Goal: Book appointment/travel/reservation

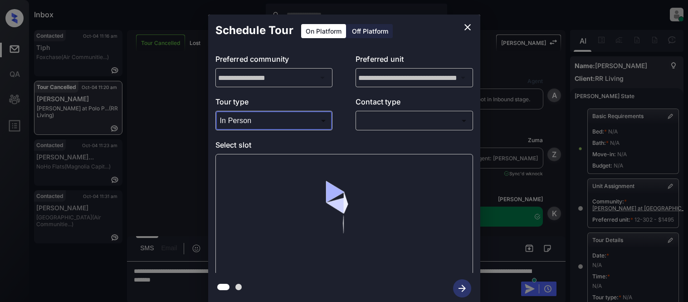
click at [364, 118] on div at bounding box center [344, 151] width 688 height 302
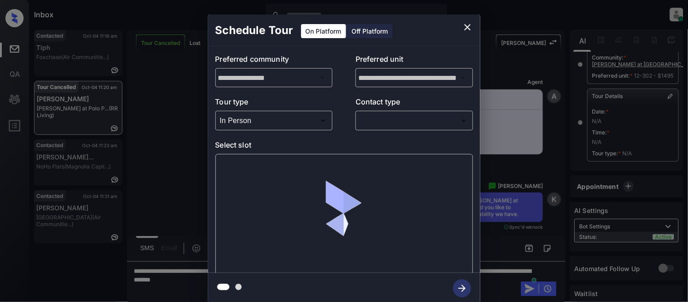
click at [383, 124] on body "Inbox Kristina Cataag Online Set yourself offline Set yourself on break Profile…" at bounding box center [344, 151] width 688 height 302
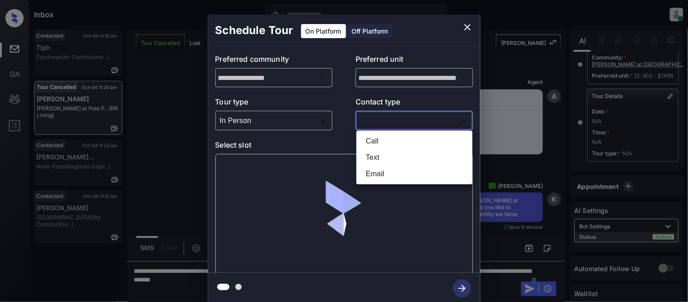
click at [378, 147] on li "Call" at bounding box center [415, 141] width 112 height 16
type input "****"
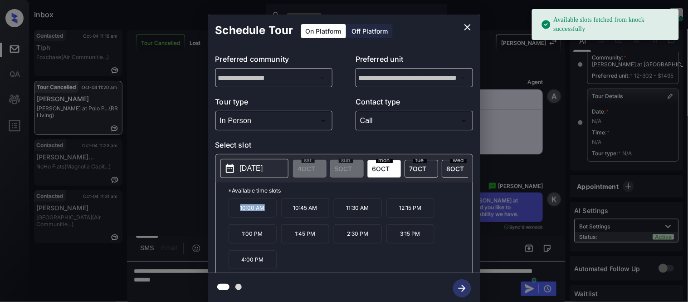
drag, startPoint x: 239, startPoint y: 214, endPoint x: 269, endPoint y: 216, distance: 30.4
click at [269, 216] on p "10:00 AM" at bounding box center [253, 207] width 48 height 19
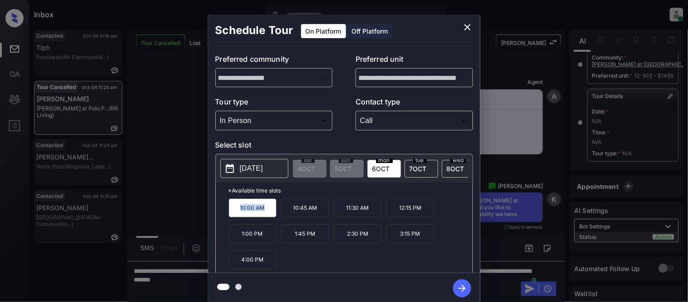
copy p "10:00 AM"
click at [167, 183] on div "**********" at bounding box center [344, 159] width 688 height 318
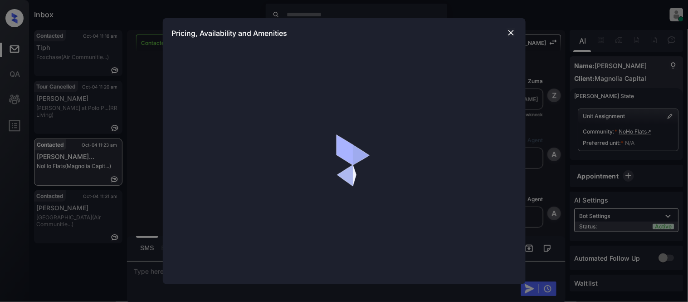
scroll to position [274, 0]
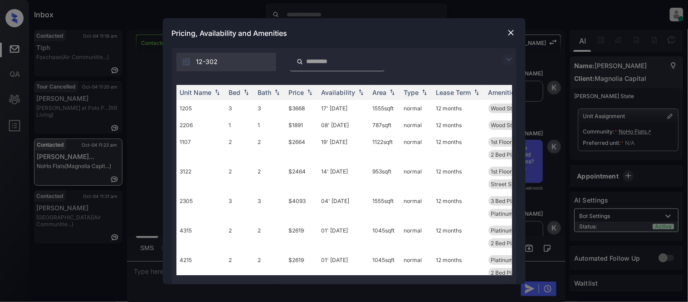
click at [506, 61] on img at bounding box center [509, 59] width 11 height 11
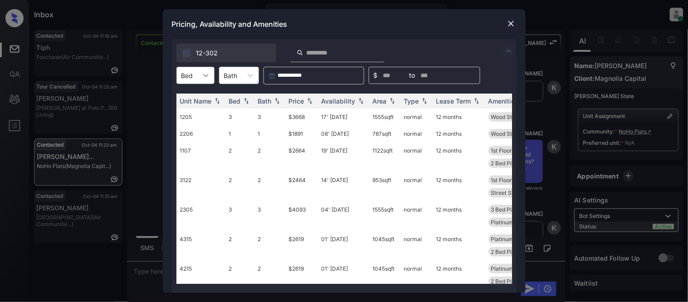
click at [201, 77] on icon at bounding box center [205, 75] width 9 height 9
click at [189, 116] on div "2" at bounding box center [196, 114] width 38 height 16
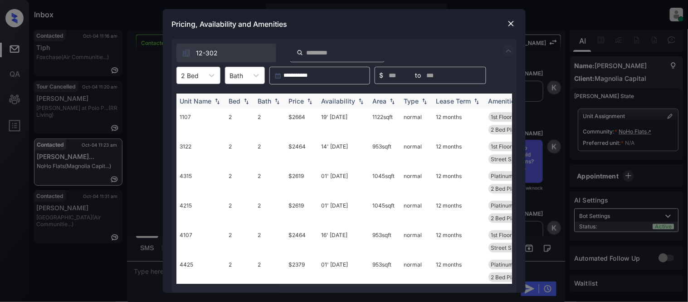
click at [305, 100] on div "Price" at bounding box center [301, 101] width 25 height 8
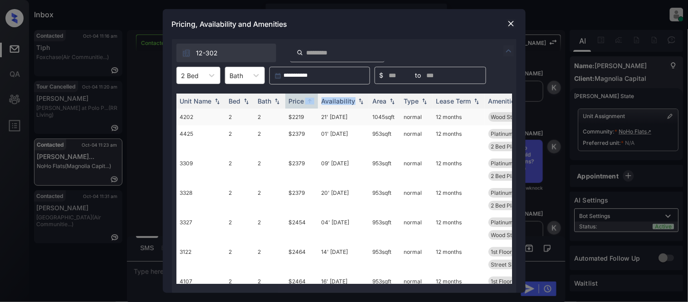
click at [300, 118] on td "$2219" at bounding box center [301, 116] width 33 height 17
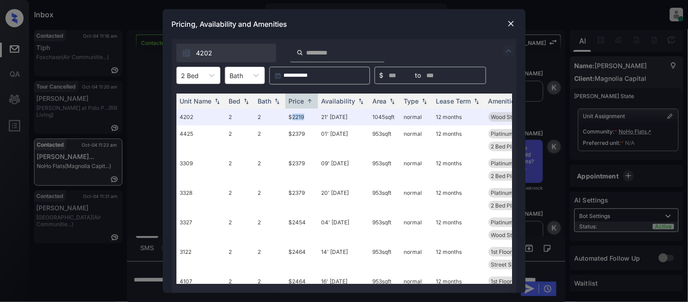
click at [515, 21] on img at bounding box center [511, 23] width 9 height 9
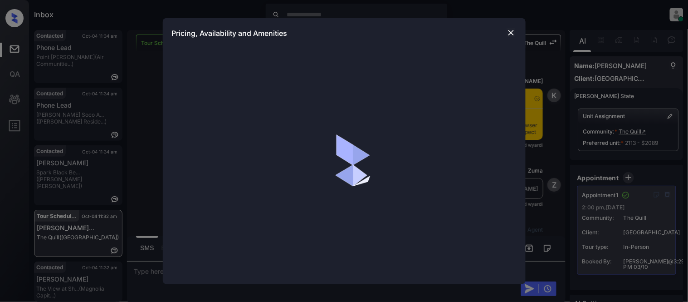
scroll to position [3641, 0]
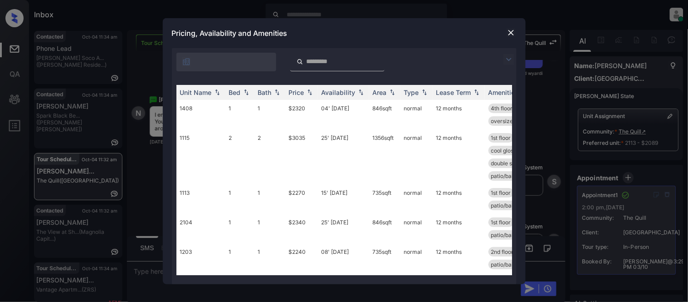
click at [507, 58] on img at bounding box center [509, 59] width 11 height 11
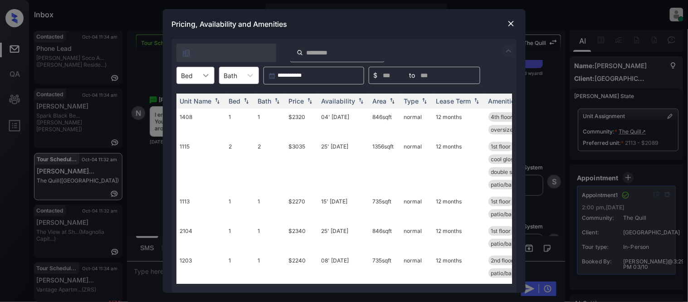
click at [201, 70] on div at bounding box center [206, 75] width 16 height 16
click at [189, 109] on div "2" at bounding box center [196, 114] width 38 height 16
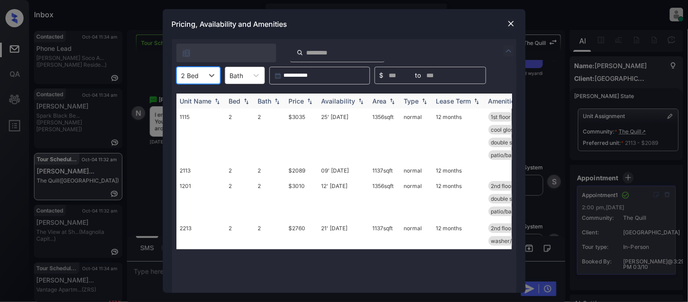
click at [301, 97] on div "Price" at bounding box center [296, 101] width 15 height 8
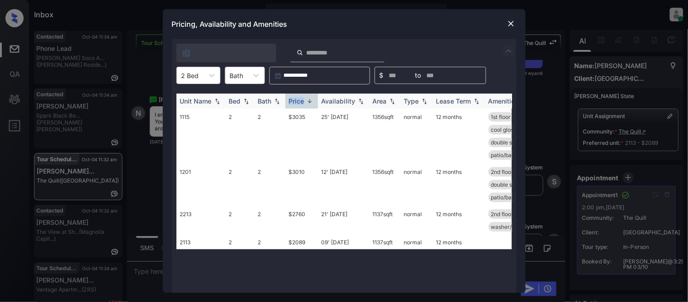
click at [301, 97] on div "Price" at bounding box center [296, 101] width 15 height 8
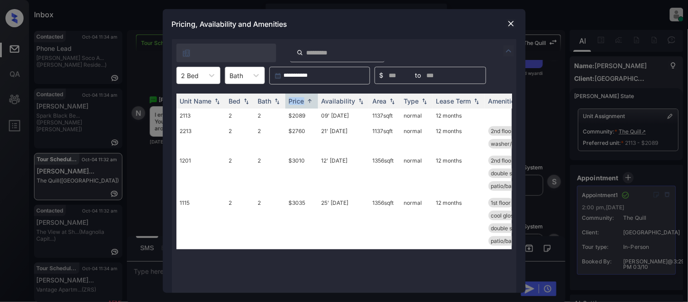
click at [509, 24] on img at bounding box center [511, 23] width 9 height 9
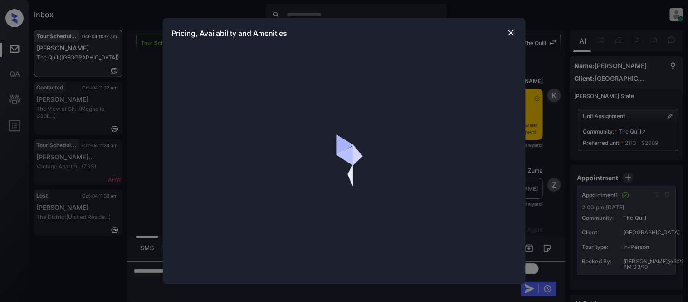
scroll to position [3590, 0]
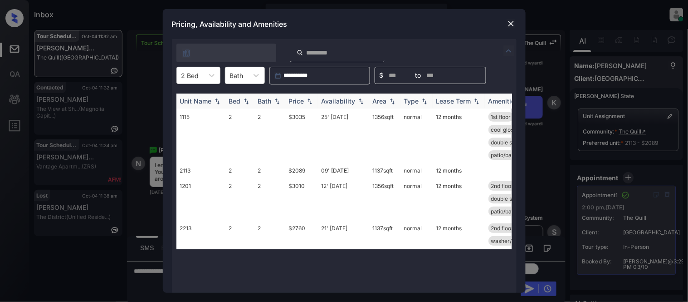
click at [297, 99] on div "Price" at bounding box center [296, 101] width 15 height 8
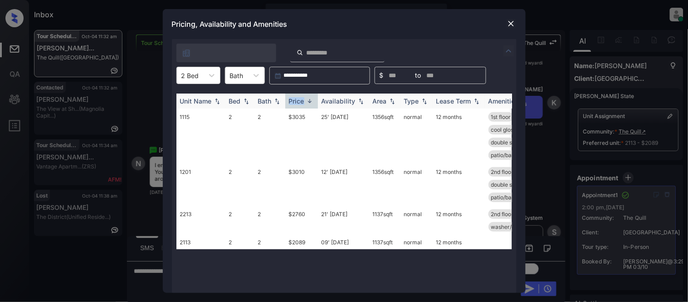
click at [297, 99] on div "Price" at bounding box center [296, 101] width 15 height 8
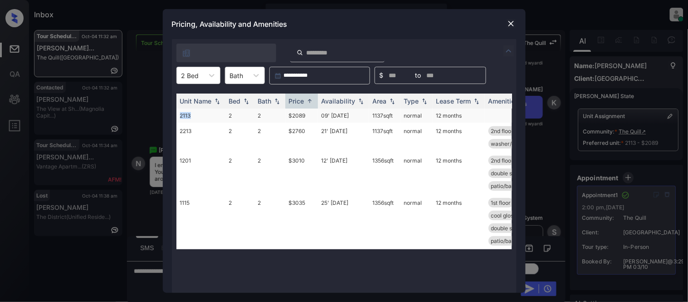
drag, startPoint x: 179, startPoint y: 113, endPoint x: 191, endPoint y: 114, distance: 11.8
click at [191, 114] on td "2113" at bounding box center [201, 115] width 49 height 14
copy td "2113"
click at [508, 28] on img at bounding box center [511, 23] width 9 height 9
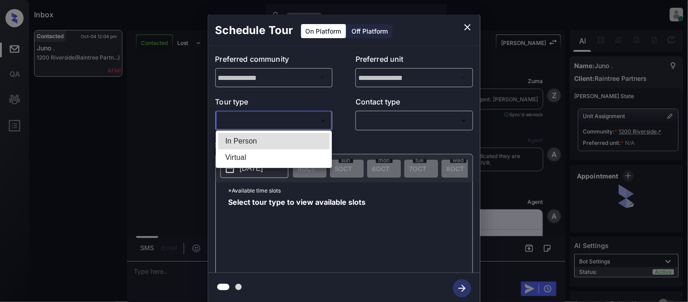
click at [240, 134] on li "In Person" at bounding box center [274, 141] width 112 height 16
type input "********"
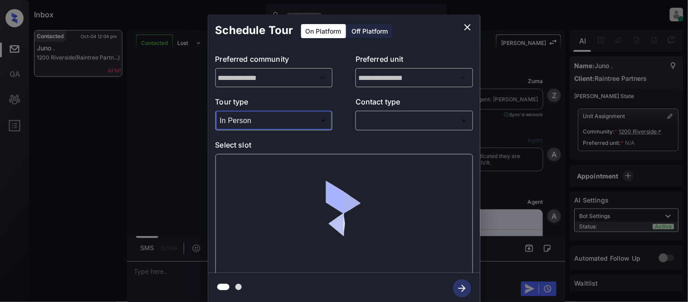
scroll to position [1277, 0]
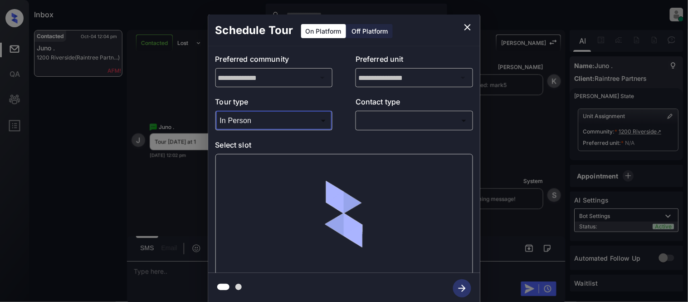
click at [363, 119] on body "Inbox Kristina Cataag Online Set yourself offline Set yourself on break Profile…" at bounding box center [344, 151] width 688 height 302
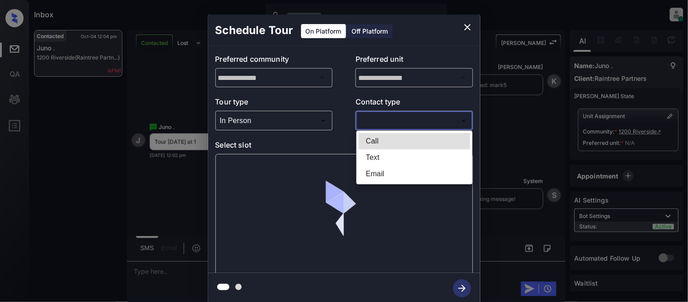
click at [375, 162] on li "Text" at bounding box center [415, 157] width 112 height 16
type input "****"
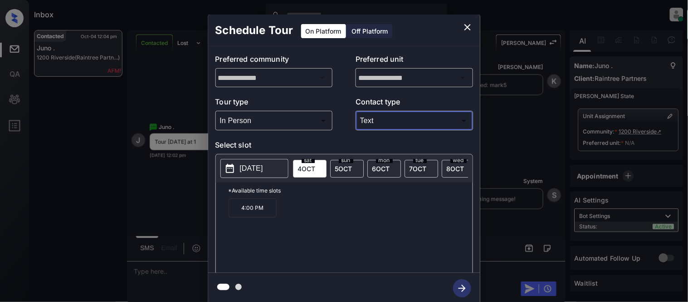
click at [463, 29] on icon "close" at bounding box center [467, 27] width 11 height 11
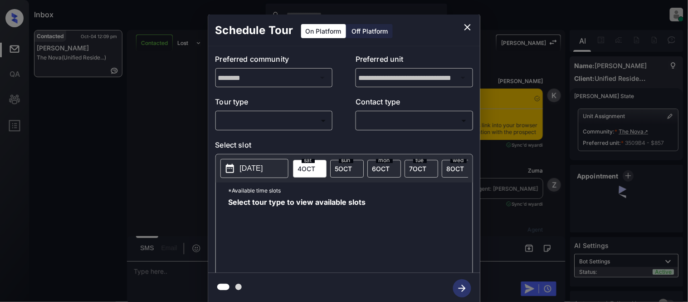
scroll to position [724, 0]
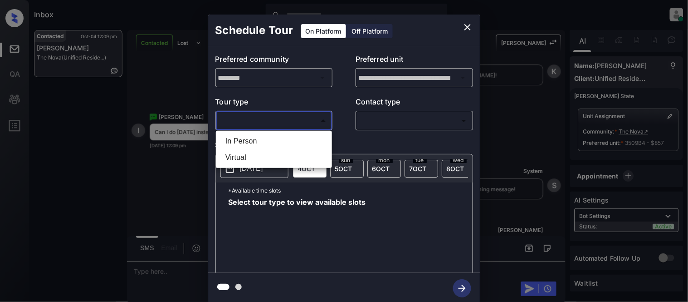
click at [253, 118] on body "Inbox [PERSON_NAME] Cataag Online Set yourself offline Set yourself on break Pr…" at bounding box center [344, 151] width 688 height 302
click at [254, 143] on li "In Person" at bounding box center [274, 141] width 112 height 16
type input "********"
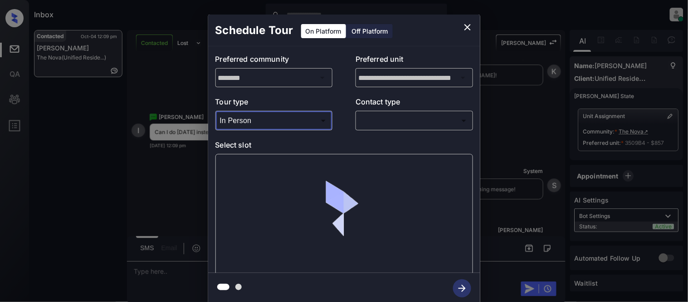
click at [384, 118] on body "Inbox [PERSON_NAME] Cataag Online Set yourself offline Set yourself on break Pr…" at bounding box center [344, 151] width 688 height 302
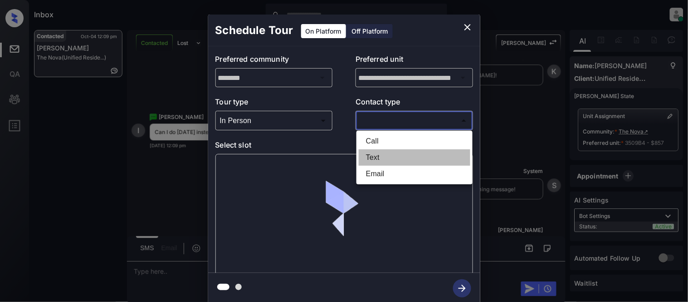
click at [374, 153] on li "Text" at bounding box center [415, 157] width 112 height 16
type input "****"
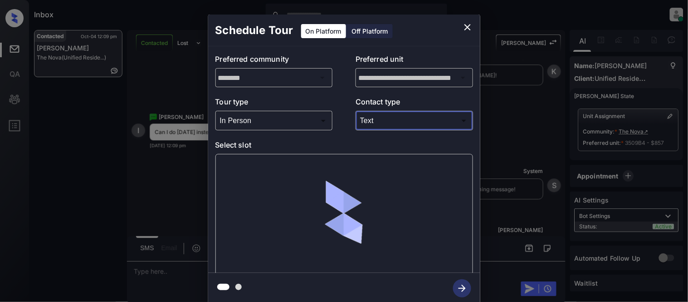
click at [277, 169] on div at bounding box center [345, 214] width 258 height 121
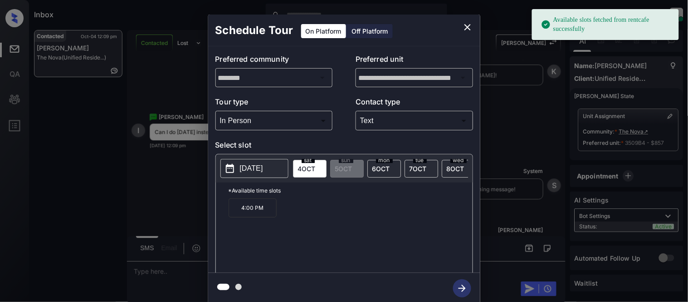
click at [263, 170] on p "[DATE]" at bounding box center [251, 168] width 23 height 11
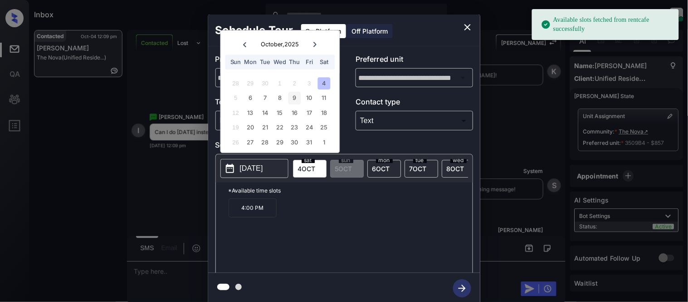
click at [293, 101] on div "9" at bounding box center [295, 98] width 12 height 12
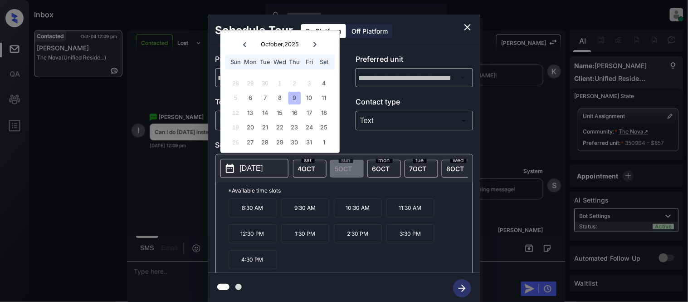
click at [163, 270] on div "**********" at bounding box center [344, 159] width 688 height 318
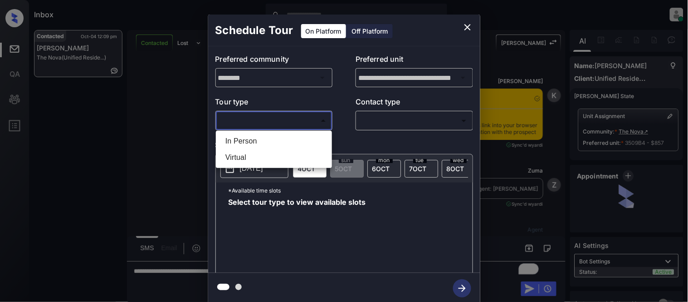
scroll to position [724, 0]
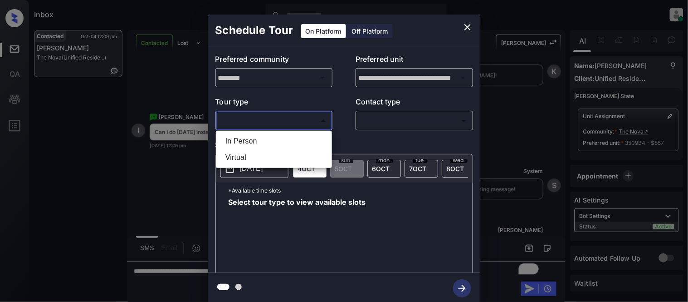
click at [275, 135] on li "In Person" at bounding box center [274, 141] width 112 height 16
type input "********"
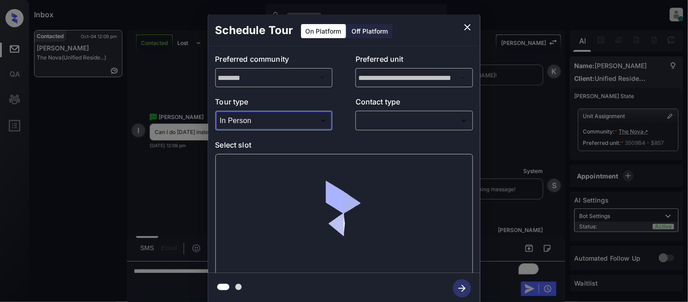
click at [392, 135] on div "**********" at bounding box center [344, 159] width 272 height 226
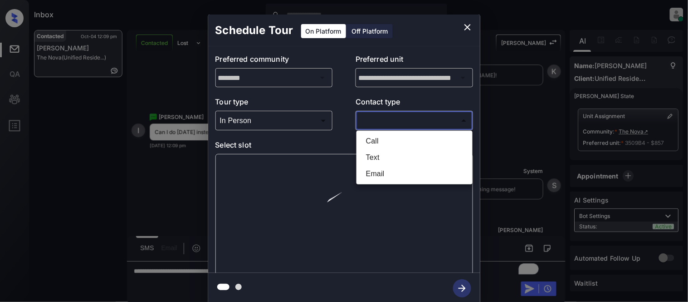
click at [392, 123] on body "Inbox Kristina Cataag Online Set yourself offline Set yourself on break Profile…" at bounding box center [344, 151] width 688 height 302
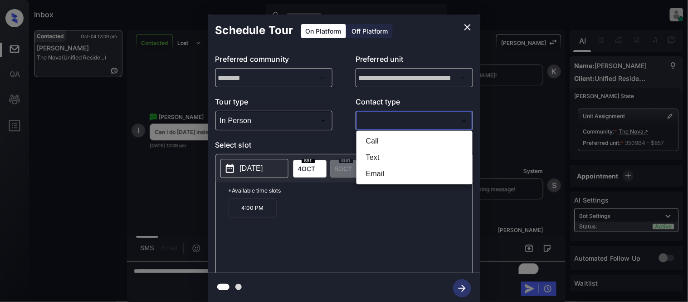
click at [239, 165] on div at bounding box center [344, 151] width 688 height 302
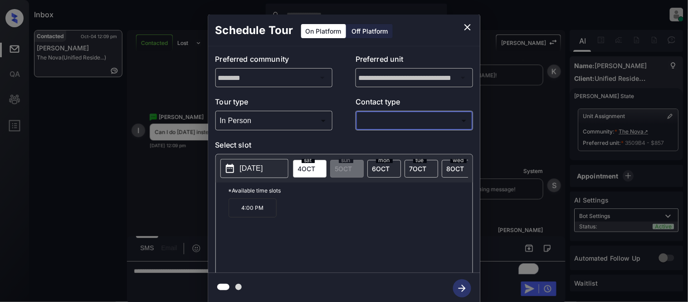
click at [263, 174] on p "2025-10-04" at bounding box center [251, 168] width 23 height 11
click at [472, 26] on icon "close" at bounding box center [467, 27] width 11 height 11
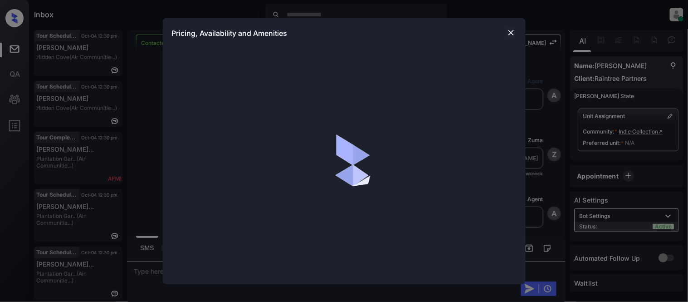
scroll to position [1693, 0]
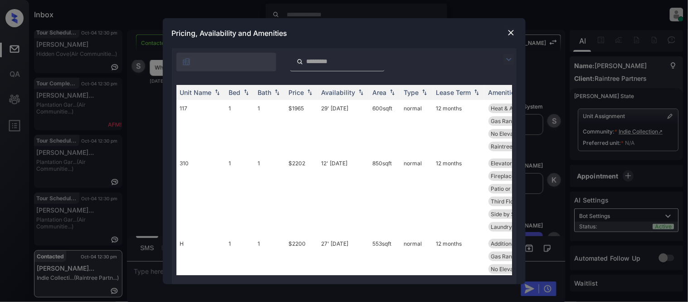
click at [510, 58] on img at bounding box center [509, 59] width 11 height 11
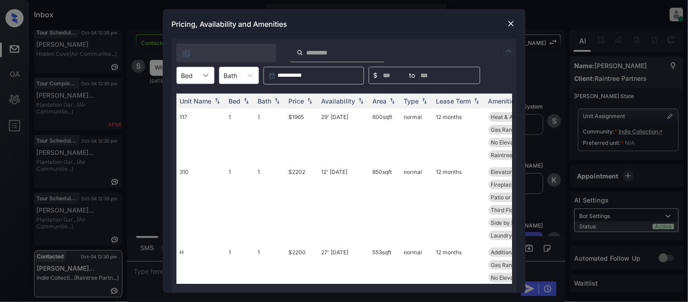
click at [202, 77] on icon at bounding box center [205, 75] width 9 height 9
click at [203, 102] on div "1" at bounding box center [196, 97] width 38 height 16
click at [299, 99] on div "Price" at bounding box center [296, 101] width 15 height 8
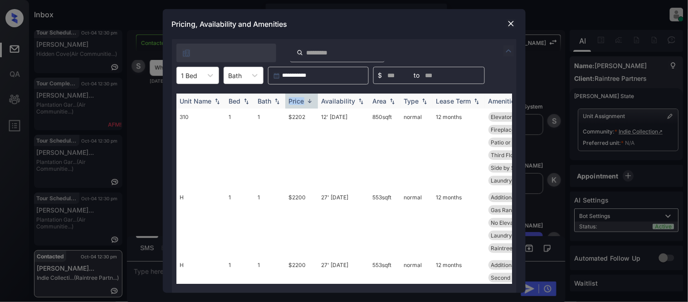
click at [299, 99] on div "Price" at bounding box center [296, 101] width 15 height 8
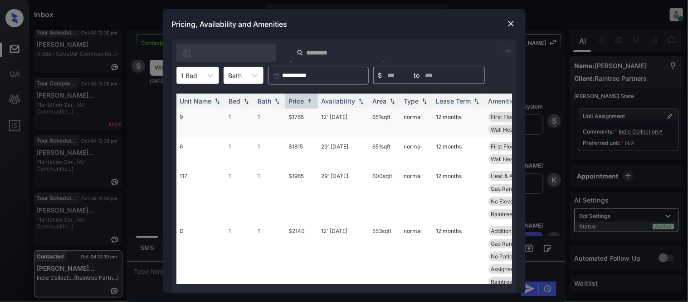
click at [309, 115] on td "$1765" at bounding box center [301, 122] width 33 height 29
click at [300, 115] on td "$1765" at bounding box center [301, 122] width 33 height 29
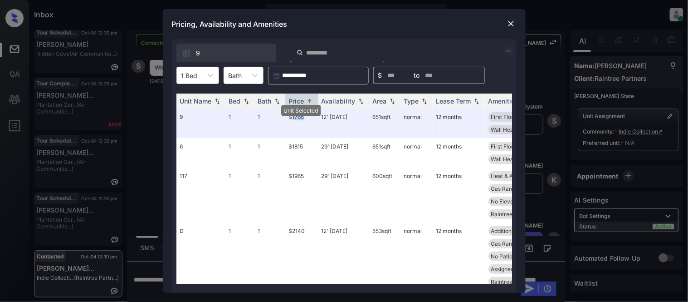
click at [510, 23] on img at bounding box center [511, 23] width 9 height 9
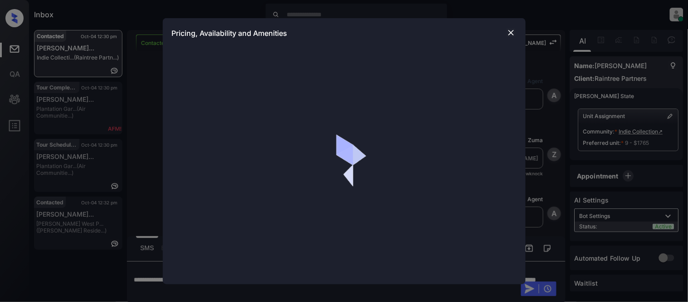
scroll to position [180, 0]
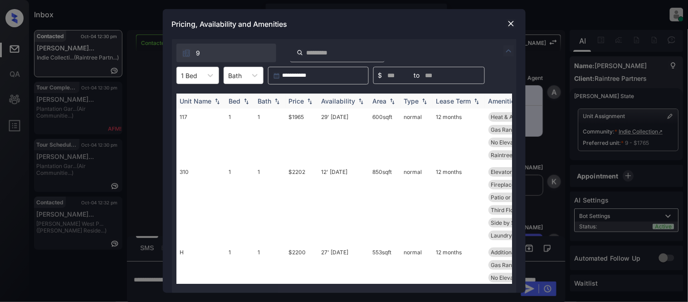
click at [297, 101] on div "Price" at bounding box center [296, 101] width 15 height 8
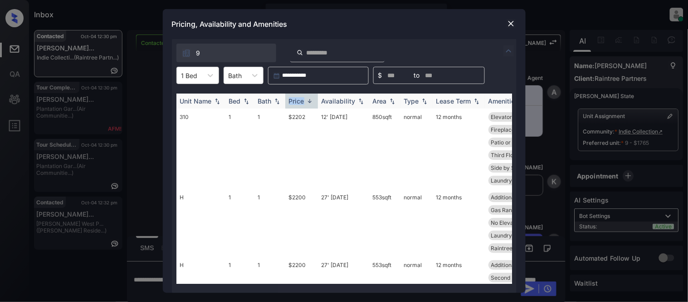
click at [297, 101] on div "Price" at bounding box center [296, 101] width 15 height 8
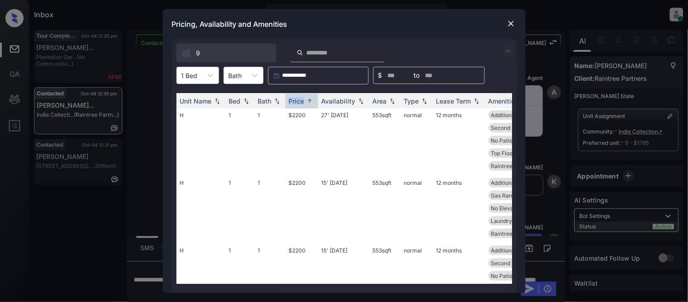
scroll to position [252, 0]
click at [511, 26] on img at bounding box center [511, 23] width 9 height 9
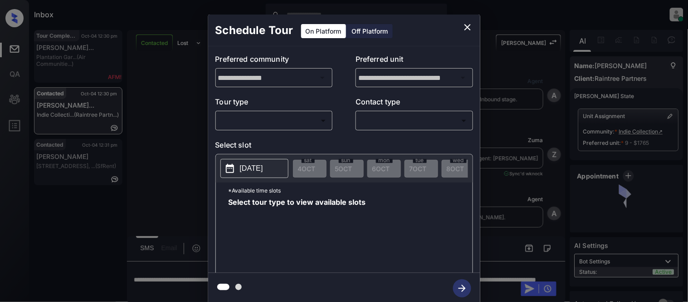
scroll to position [2256, 0]
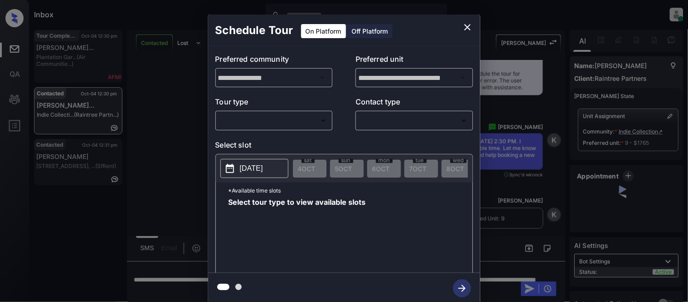
click at [234, 112] on div "​ ​" at bounding box center [275, 121] width 118 height 20
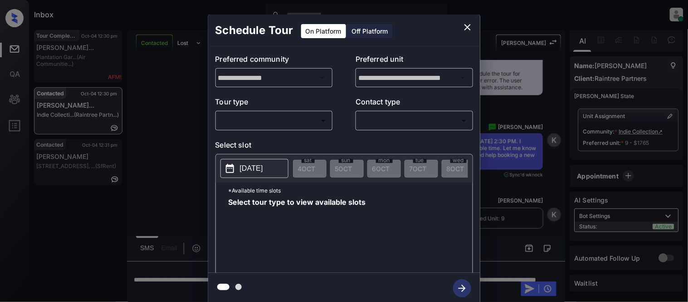
click at [247, 130] on div "​ ​" at bounding box center [275, 121] width 118 height 20
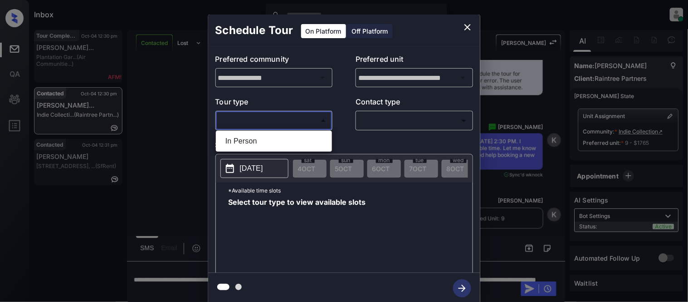
click at [250, 117] on body "Inbox Kristina Cataag Online Set yourself offline Set yourself on break Profile…" at bounding box center [344, 151] width 688 height 302
click at [260, 139] on li "In Person" at bounding box center [274, 141] width 112 height 16
type input "********"
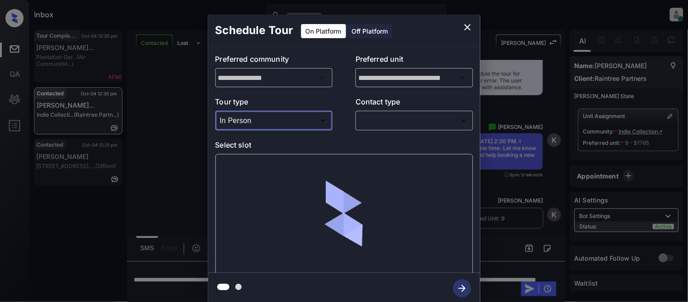
click at [371, 123] on body "Inbox Kristina Cataag Online Set yourself offline Set yourself on break Profile…" at bounding box center [344, 151] width 688 height 302
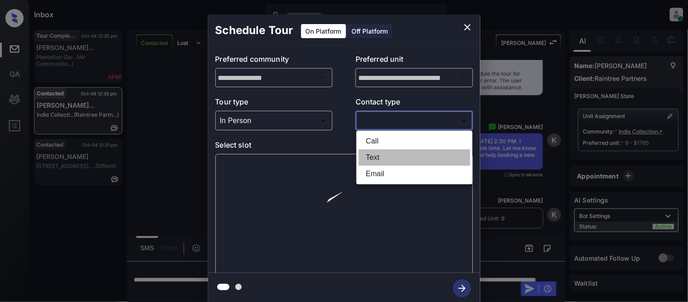
click at [375, 154] on li "Text" at bounding box center [415, 157] width 112 height 16
type input "****"
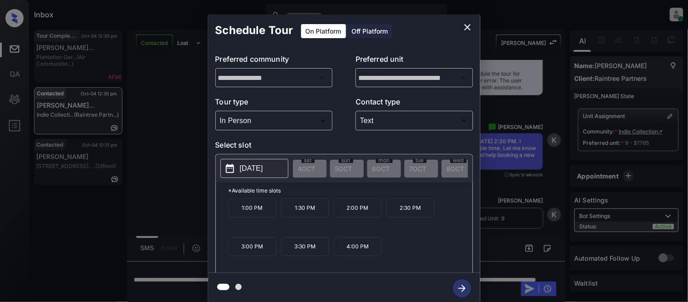
click at [254, 171] on p "2025-10-13" at bounding box center [251, 168] width 23 height 11
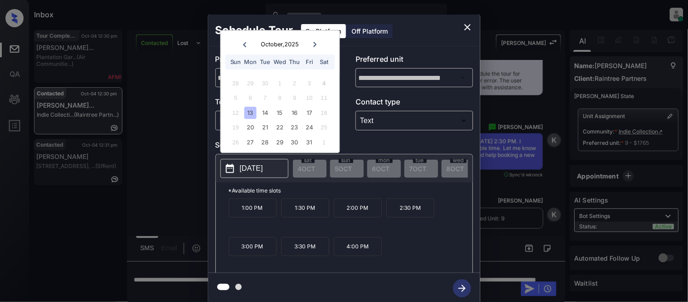
click at [253, 116] on div "13" at bounding box center [251, 113] width 12 height 12
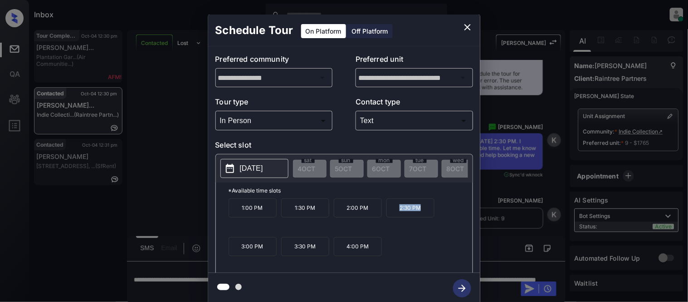
drag, startPoint x: 394, startPoint y: 219, endPoint x: 478, endPoint y: 217, distance: 84.4
click at [478, 217] on div "**********" at bounding box center [344, 159] width 272 height 226
copy p "2:30 PM"
click at [464, 25] on icon "close" at bounding box center [467, 27] width 11 height 11
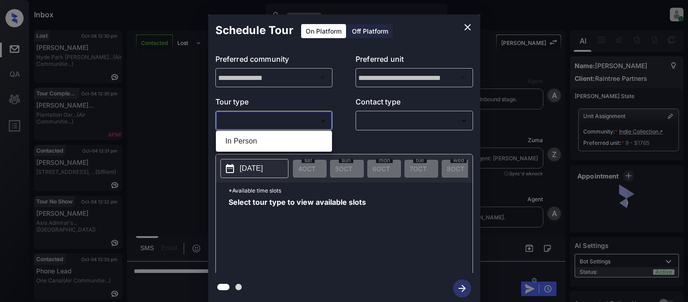
click at [242, 133] on li "In Person" at bounding box center [274, 141] width 112 height 16
type input "********"
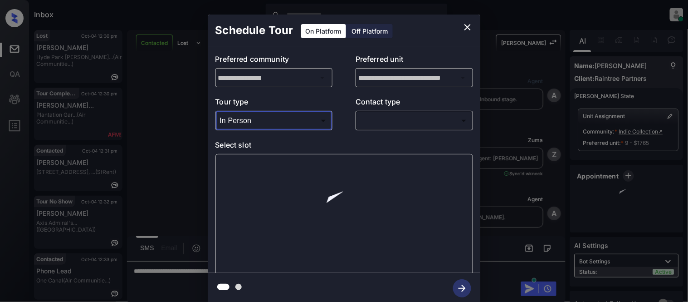
scroll to position [2278, 0]
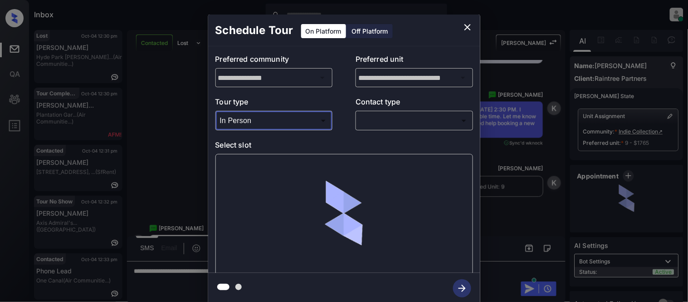
click at [398, 115] on body "Inbox Kristina Cataag Online Set yourself offline Set yourself on break Profile…" at bounding box center [344, 151] width 688 height 302
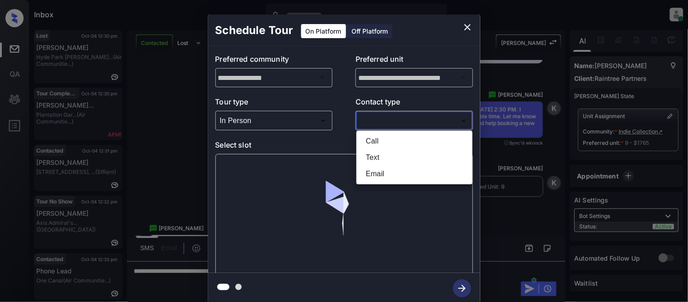
click at [372, 153] on li "Text" at bounding box center [415, 157] width 112 height 16
type input "****"
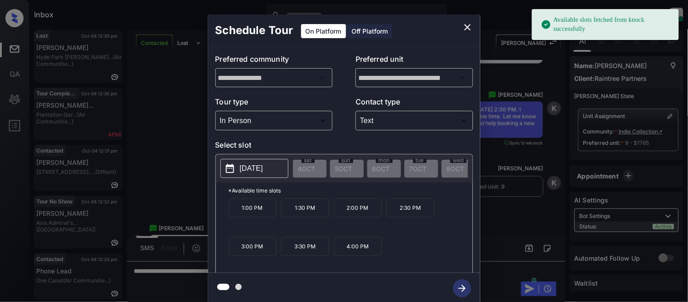
click at [252, 166] on p "2025-10-13" at bounding box center [251, 168] width 23 height 11
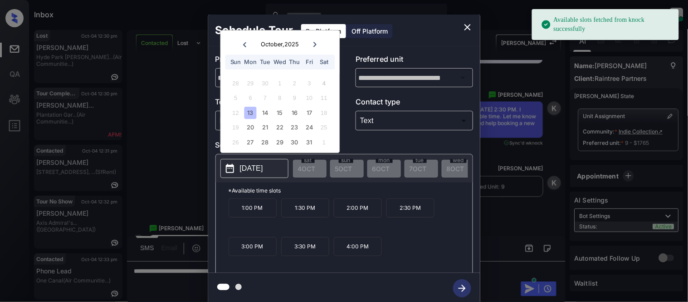
click at [469, 25] on icon "close" at bounding box center [468, 27] width 6 height 6
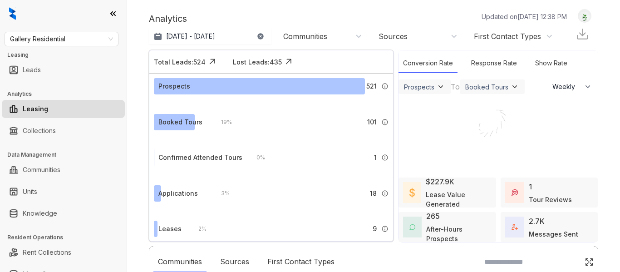
select select "******"
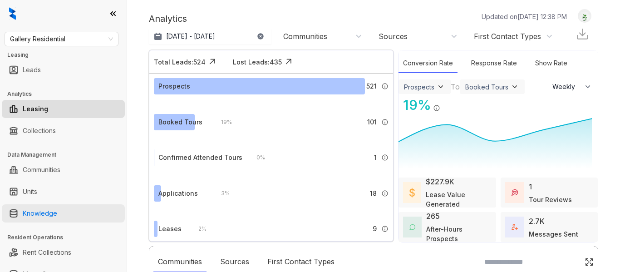
click at [29, 214] on link "Knowledge" at bounding box center [40, 213] width 34 height 18
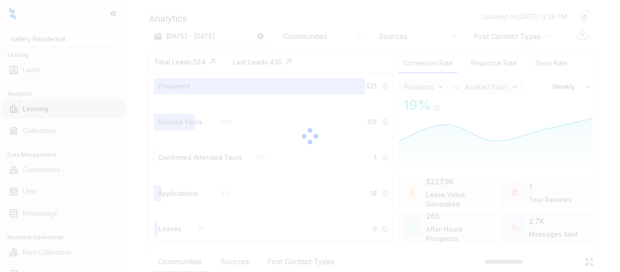
click at [64, 41] on div at bounding box center [310, 136] width 620 height 272
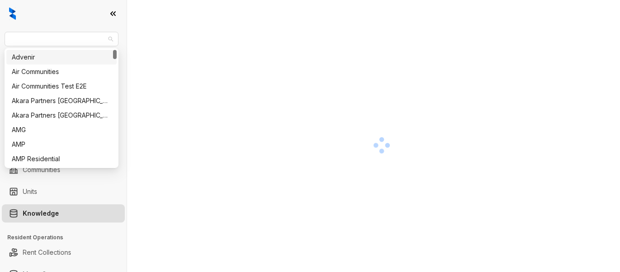
drag, startPoint x: 82, startPoint y: 39, endPoint x: 0, endPoint y: 39, distance: 81.7
click at [0, 39] on div "Gallery Residential Leasing Leads Analytics Leasing Collections Data Management…" at bounding box center [63, 136] width 127 height 272
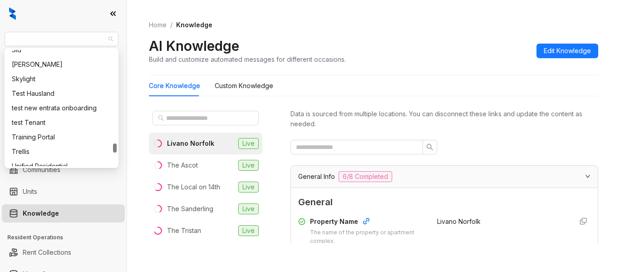
scroll to position [1151, 0]
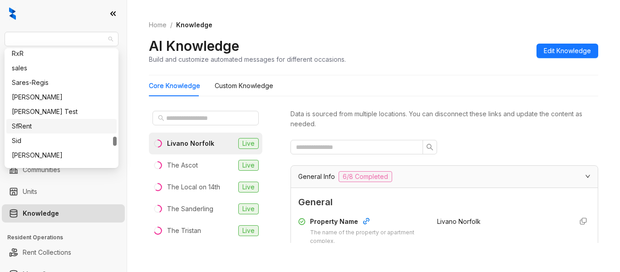
click at [33, 127] on div "SfRent" at bounding box center [61, 126] width 99 height 10
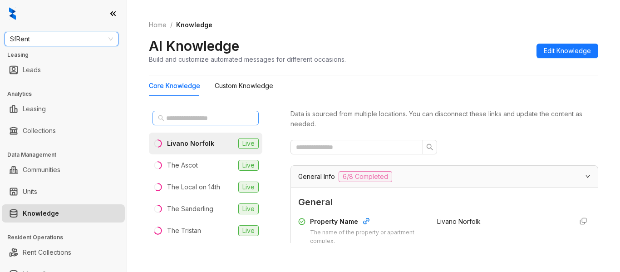
click at [183, 112] on span at bounding box center [205, 118] width 106 height 15
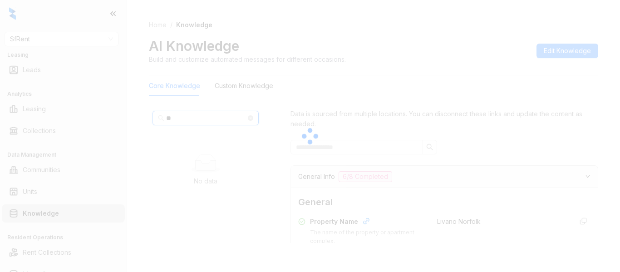
type input "***"
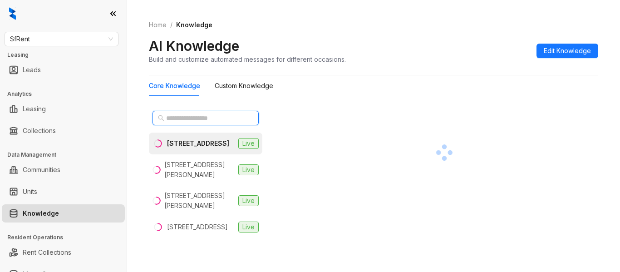
click at [176, 121] on input "text" at bounding box center [206, 118] width 80 height 10
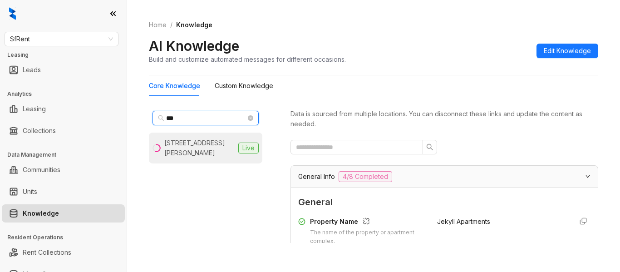
type input "***"
click at [187, 149] on div "[STREET_ADDRESS][PERSON_NAME]" at bounding box center [199, 148] width 70 height 20
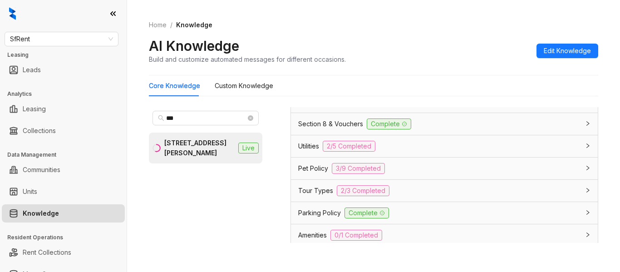
scroll to position [697, 0]
click at [322, 172] on span "Pet Policy" at bounding box center [313, 170] width 30 height 10
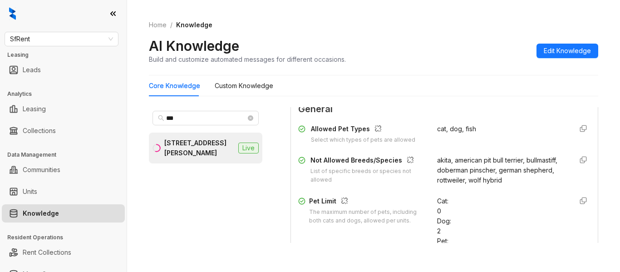
scroll to position [788, 0]
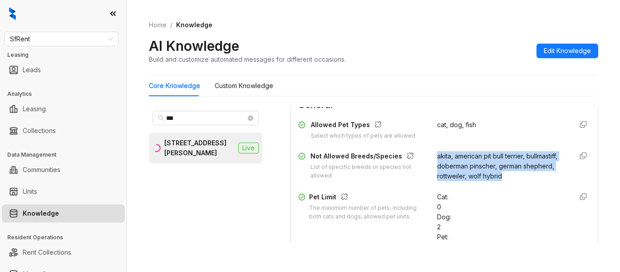
drag, startPoint x: 427, startPoint y: 154, endPoint x: 457, endPoint y: 182, distance: 40.5
click at [457, 181] on div "akita, american pit bull terrier, bullmastiff, doberman pinscher, german shephe…" at bounding box center [501, 166] width 128 height 30
copy span "akita, american pit bull terrier, bullmastiff, doberman pinscher, german shephe…"
click at [46, 37] on span "SfRent" at bounding box center [61, 39] width 103 height 14
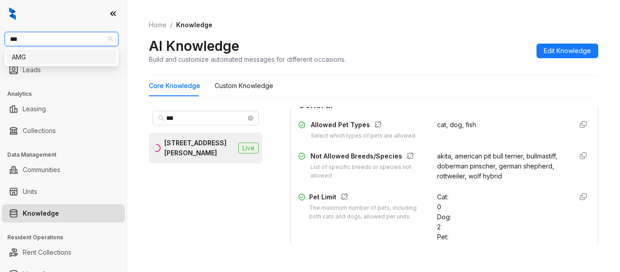
type input "***"
click at [42, 64] on div "AMG:::683313a45745e2224581c000 AMG" at bounding box center [62, 57] width 114 height 18
click at [42, 59] on div "AMG" at bounding box center [61, 57] width 99 height 10
click at [199, 117] on input "***" at bounding box center [206, 118] width 80 height 10
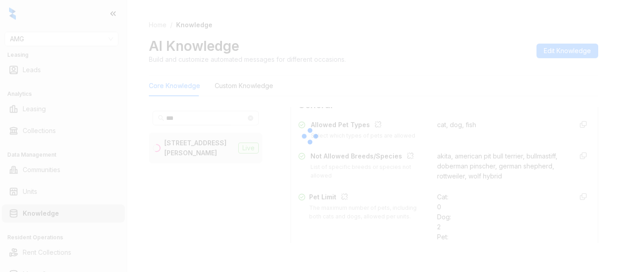
click at [121, 119] on div at bounding box center [310, 136] width 620 height 272
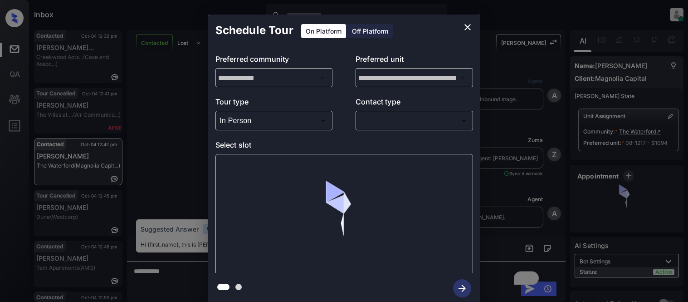
click at [369, 125] on div at bounding box center [344, 151] width 688 height 302
click at [369, 124] on div at bounding box center [344, 151] width 688 height 302
click at [368, 124] on body "Inbox [PERSON_NAME] Cataag Online Set yourself offline Set yourself on break Pr…" at bounding box center [344, 151] width 688 height 302
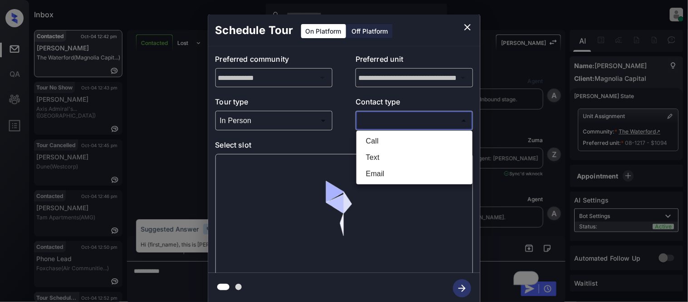
scroll to position [1291, 0]
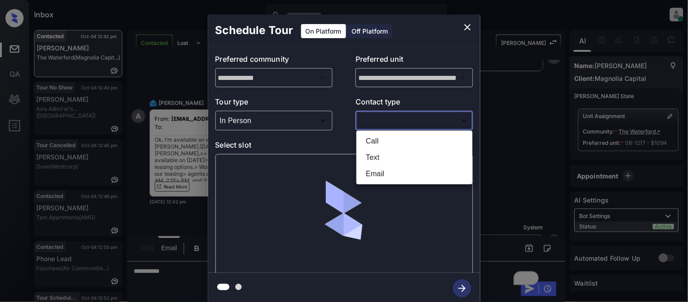
click at [371, 155] on li "Text" at bounding box center [415, 157] width 112 height 16
type input "****"
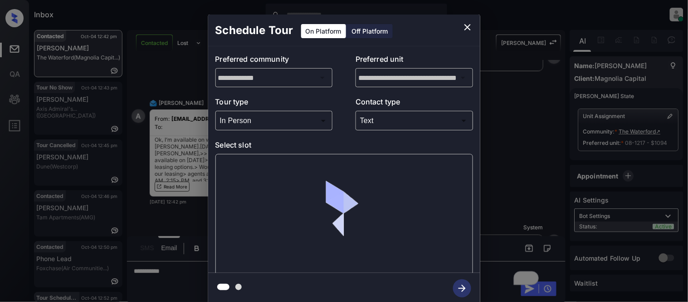
click at [266, 168] on div at bounding box center [345, 214] width 258 height 121
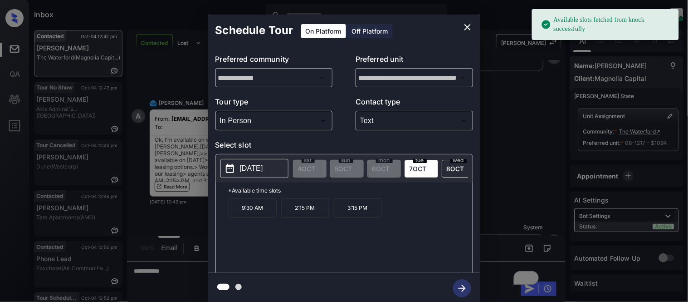
click at [256, 164] on p "[DATE]" at bounding box center [251, 168] width 23 height 11
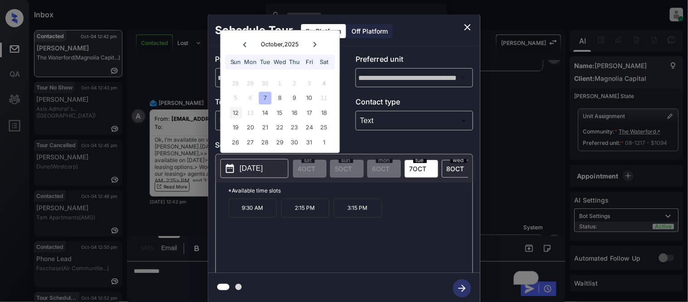
click at [230, 113] on div "12" at bounding box center [236, 113] width 12 height 12
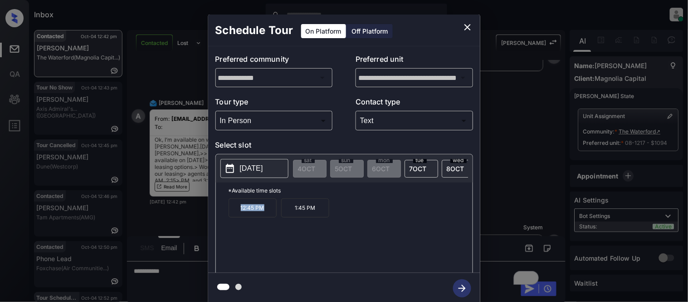
drag, startPoint x: 236, startPoint y: 213, endPoint x: 277, endPoint y: 216, distance: 40.9
click at [277, 216] on p "12:45 PM" at bounding box center [253, 207] width 48 height 19
copy p "12:45 PM"
click at [157, 286] on div "**********" at bounding box center [344, 159] width 688 height 318
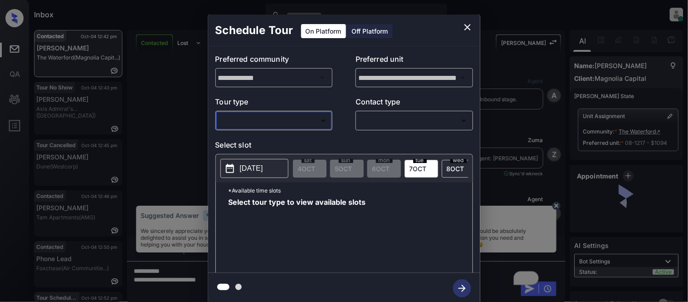
click at [239, 121] on body "Inbox [PERSON_NAME] Cataag Online Set yourself offline Set yourself on break Pr…" at bounding box center [344, 151] width 688 height 302
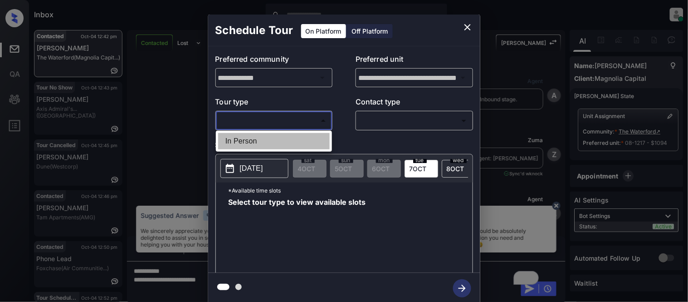
click at [248, 145] on li "In Person" at bounding box center [274, 141] width 112 height 16
type input "********"
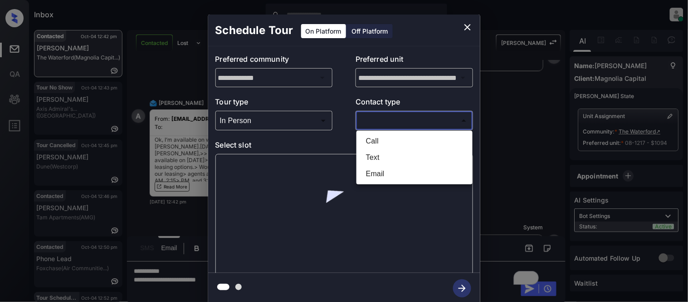
click at [374, 128] on body "Inbox [PERSON_NAME] Cataag Online Set yourself offline Set yourself on break Pr…" at bounding box center [344, 151] width 688 height 302
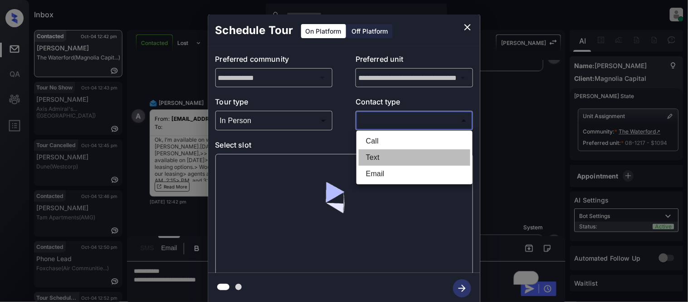
click at [373, 154] on li "Text" at bounding box center [415, 157] width 112 height 16
type input "****"
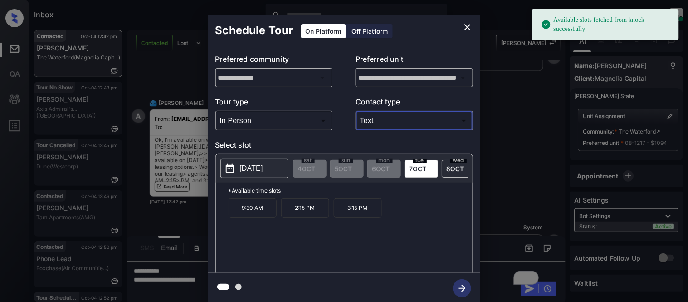
click at [263, 170] on p "[DATE]" at bounding box center [251, 168] width 23 height 11
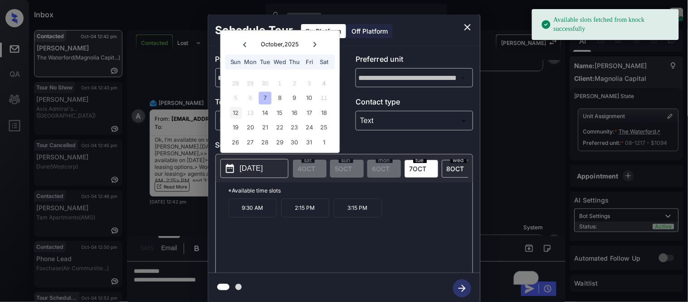
click at [232, 110] on div "12" at bounding box center [236, 113] width 12 height 12
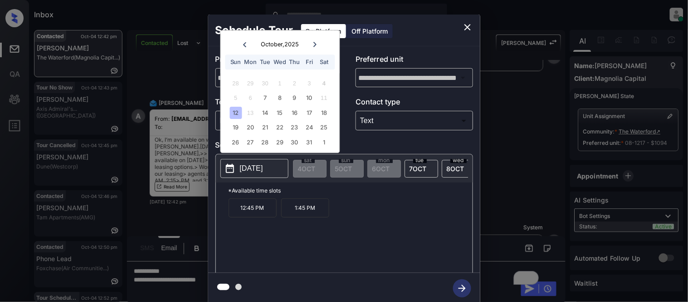
click at [191, 278] on div "**********" at bounding box center [344, 159] width 688 height 318
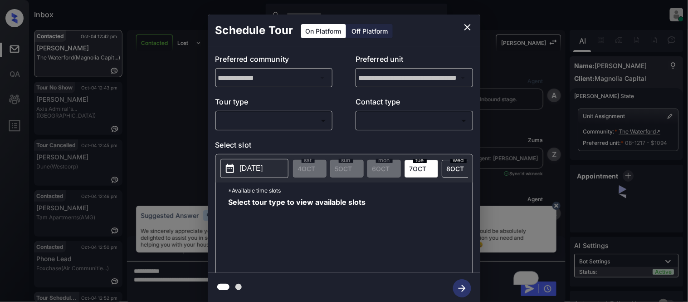
scroll to position [1291, 0]
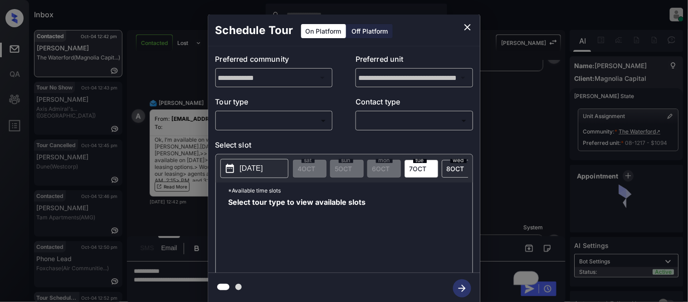
click at [287, 126] on body "Inbox [PERSON_NAME] Cataag Online Set yourself offline Set yourself on break Pr…" at bounding box center [344, 151] width 688 height 302
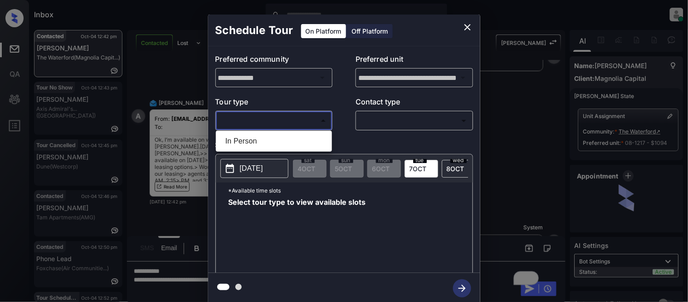
click at [266, 143] on li "In Person" at bounding box center [274, 141] width 112 height 16
type input "********"
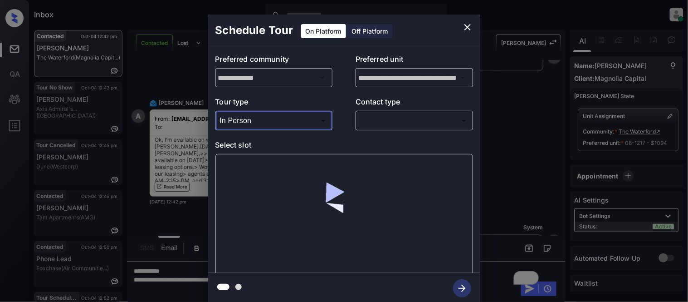
click at [368, 129] on div "​ ​" at bounding box center [415, 121] width 118 height 20
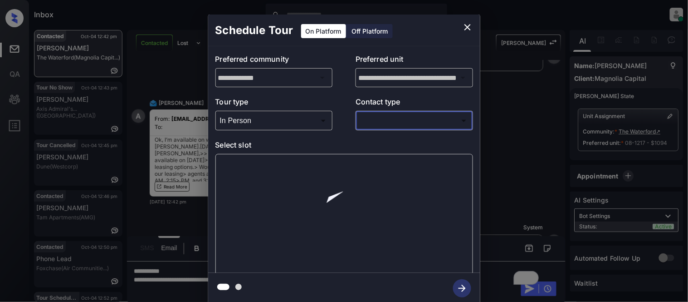
click at [373, 123] on body "Inbox Kristina Cataag Online Set yourself offline Set yourself on break Profile…" at bounding box center [344, 151] width 688 height 302
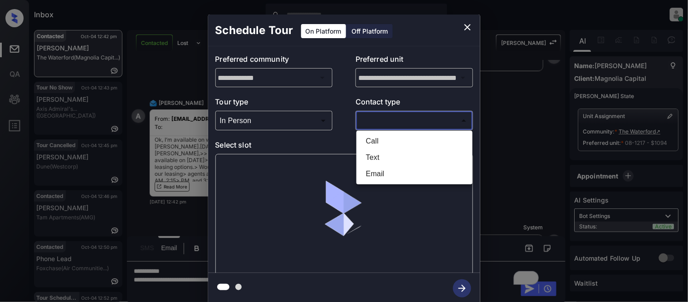
click at [372, 167] on li "Email" at bounding box center [415, 174] width 112 height 16
type input "*****"
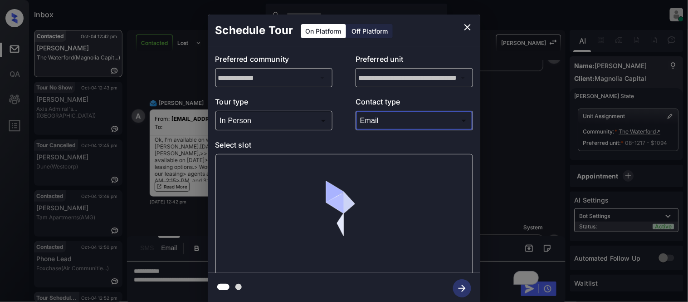
click at [236, 173] on div at bounding box center [345, 214] width 258 height 121
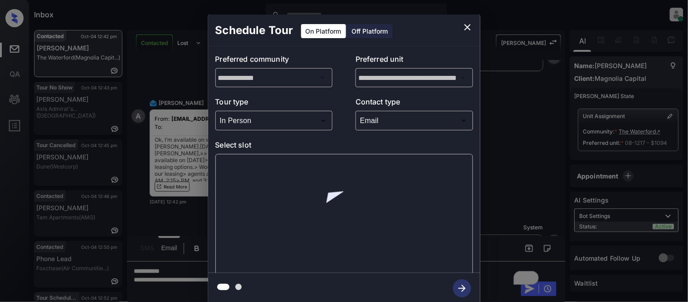
click at [241, 172] on div at bounding box center [345, 214] width 258 height 121
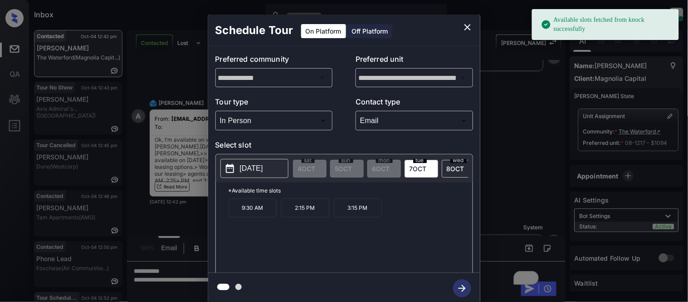
click at [241, 172] on p "2025-10-07" at bounding box center [251, 168] width 23 height 11
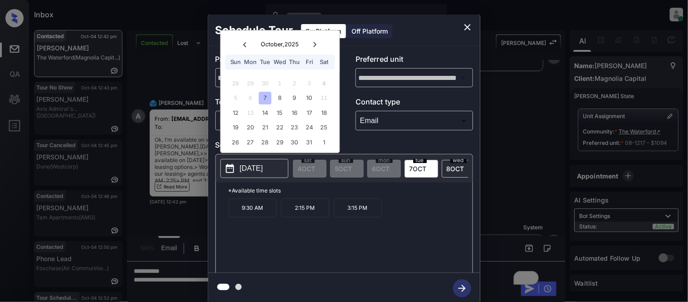
click at [469, 26] on icon "close" at bounding box center [468, 27] width 6 height 6
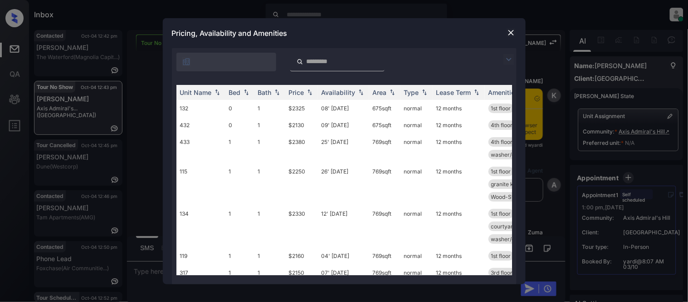
scroll to position [1310, 0]
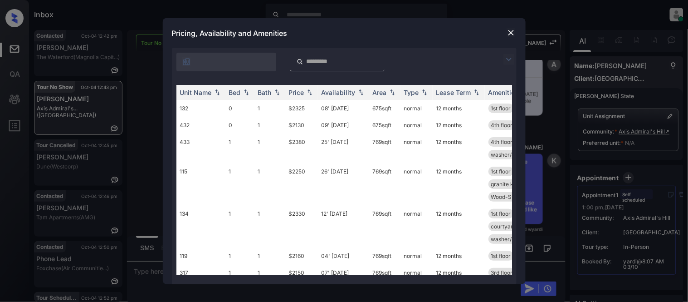
click at [506, 62] on img at bounding box center [509, 59] width 11 height 11
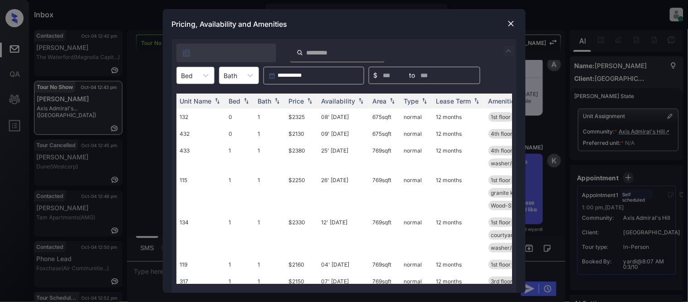
click at [196, 68] on div "Bed" at bounding box center [196, 75] width 38 height 17
click at [192, 108] on div "1" at bounding box center [196, 114] width 38 height 16
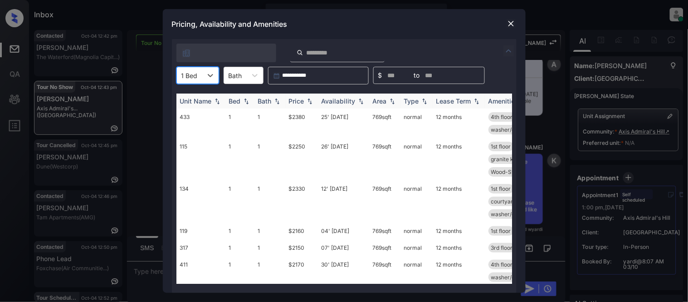
click at [293, 105] on th "Price" at bounding box center [301, 100] width 33 height 15
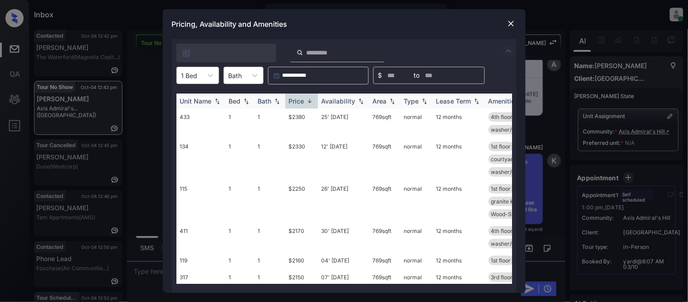
click at [288, 103] on th "Price" at bounding box center [301, 100] width 33 height 15
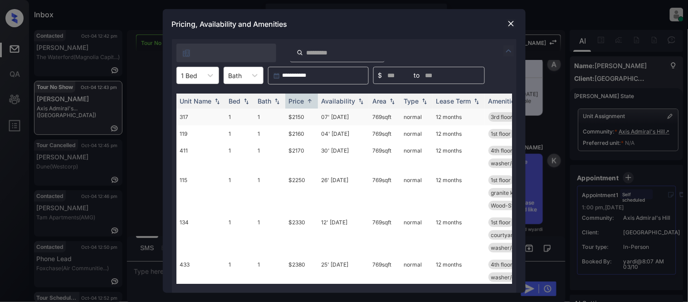
click at [303, 116] on td "$2150" at bounding box center [301, 116] width 33 height 17
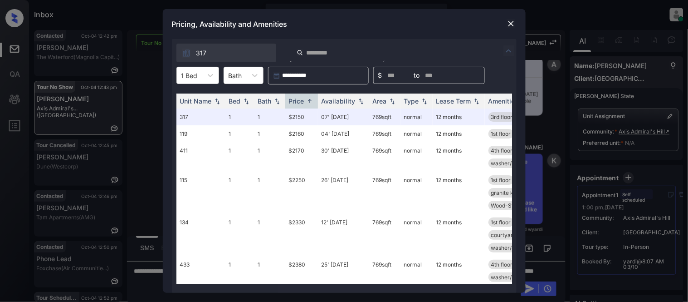
click at [511, 21] on img at bounding box center [511, 23] width 9 height 9
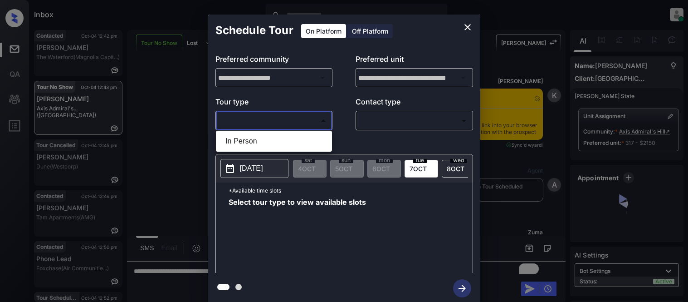
click at [286, 135] on li "In Person" at bounding box center [274, 141] width 112 height 16
type input "********"
click at [367, 125] on div at bounding box center [344, 151] width 688 height 302
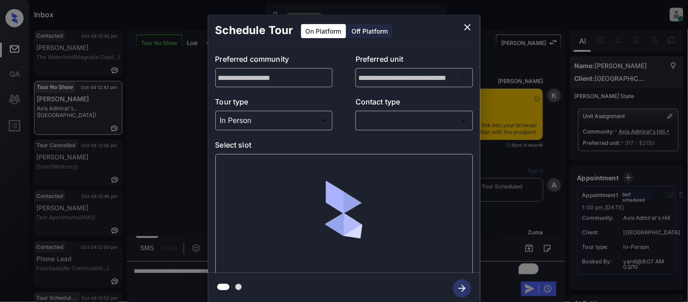
scroll to position [1681, 0]
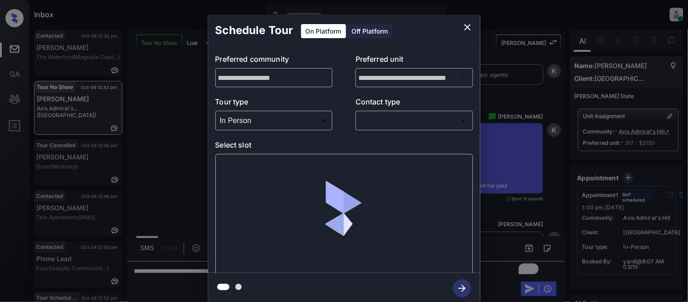
click at [371, 125] on body "Inbox Kristina Cataag Online Set yourself offline Set yourself on break Profile…" at bounding box center [344, 151] width 688 height 302
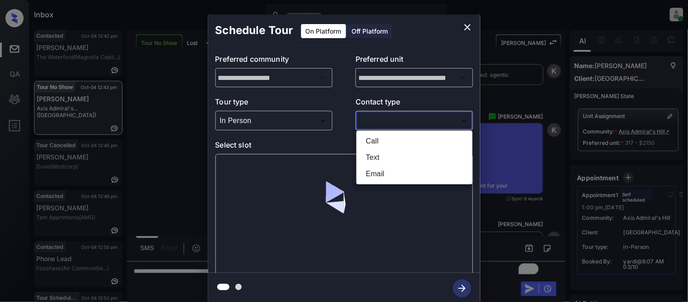
click at [368, 155] on li "Text" at bounding box center [415, 157] width 112 height 16
type input "****"
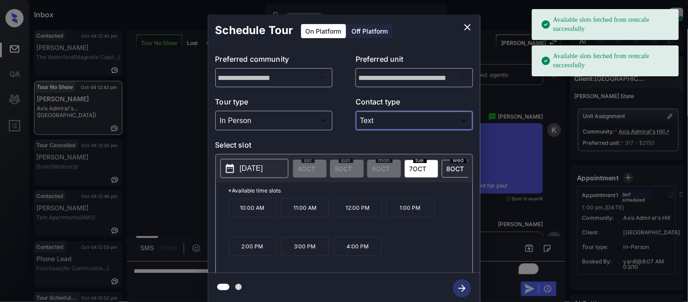
click at [263, 170] on p "2025-10-07" at bounding box center [251, 168] width 23 height 11
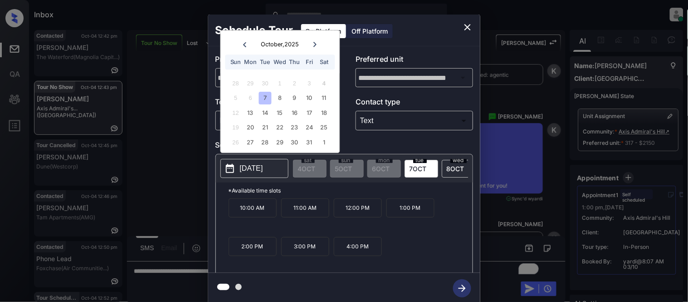
click at [251, 97] on div "6" at bounding box center [251, 98] width 12 height 12
click at [465, 30] on icon "close" at bounding box center [468, 27] width 6 height 6
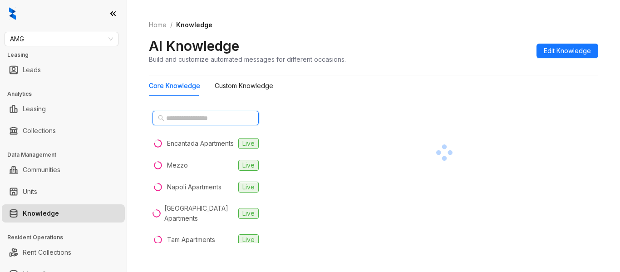
click at [200, 114] on input "text" at bounding box center [206, 118] width 80 height 10
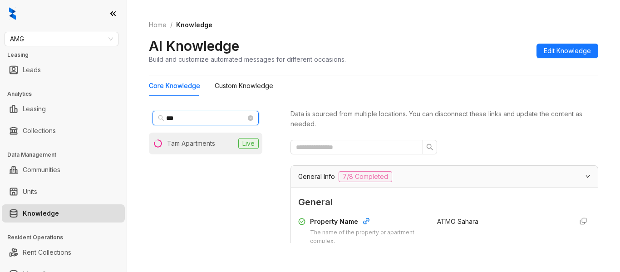
type input "***"
click at [198, 143] on div "Tam Apartments" at bounding box center [191, 143] width 48 height 10
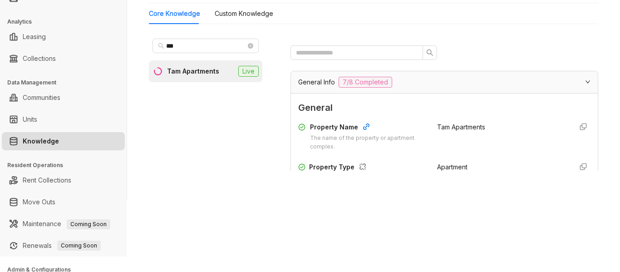
scroll to position [136, 0]
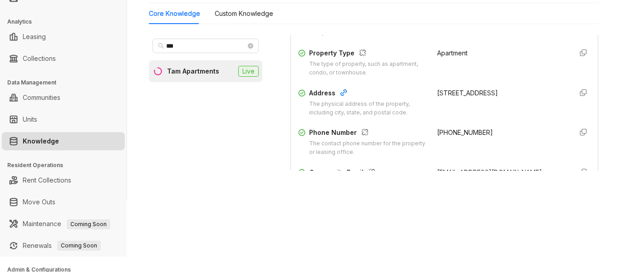
drag, startPoint x: 422, startPoint y: 95, endPoint x: 545, endPoint y: 94, distance: 123.0
click at [545, 94] on div "Address The physical address of the property, including city, state, and postal…" at bounding box center [444, 102] width 292 height 29
copy div "[STREET_ADDRESS]"
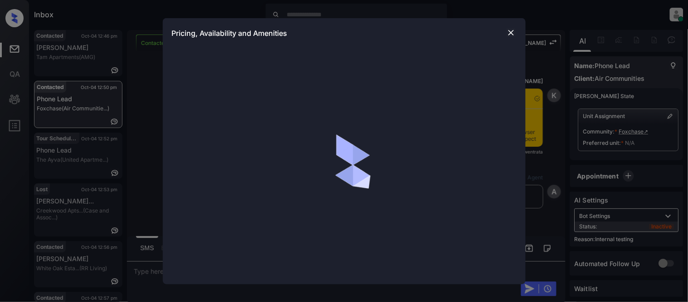
scroll to position [1073, 0]
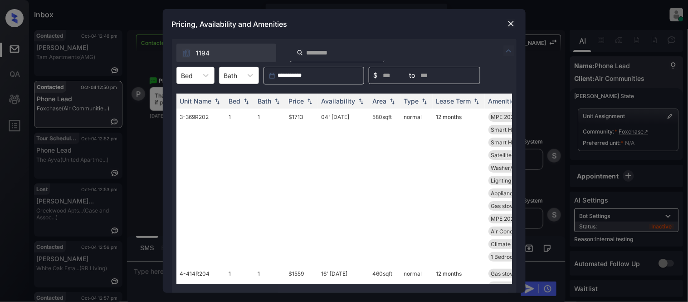
click at [200, 83] on div at bounding box center [206, 75] width 16 height 16
click at [200, 98] on div "1" at bounding box center [196, 97] width 38 height 16
click at [294, 100] on div "Price" at bounding box center [296, 101] width 15 height 8
click at [294, 114] on td "$1713" at bounding box center [301, 186] width 33 height 157
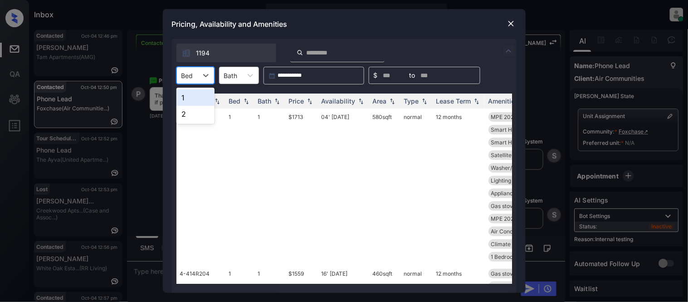
click at [294, 114] on td "$1713" at bounding box center [301, 186] width 33 height 157
click at [511, 21] on img at bounding box center [511, 23] width 9 height 9
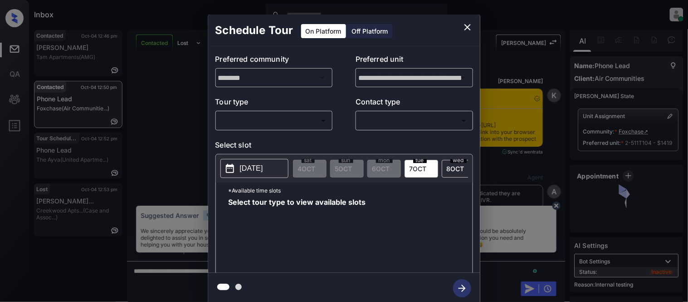
scroll to position [1082, 0]
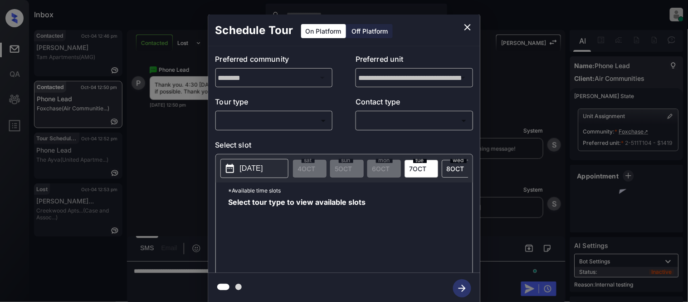
click at [263, 123] on body "Inbox [PERSON_NAME] Cataag Online Set yourself offline Set yourself on break Pr…" at bounding box center [344, 151] width 688 height 302
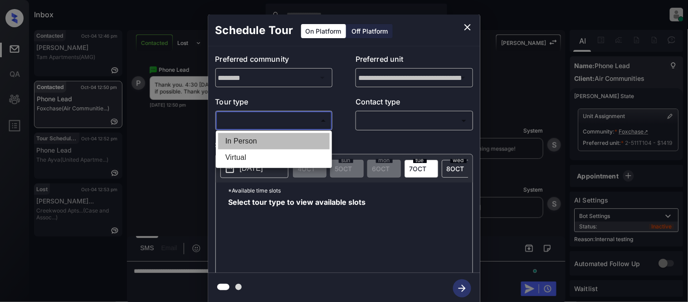
click at [264, 138] on li "In Person" at bounding box center [274, 141] width 112 height 16
type input "********"
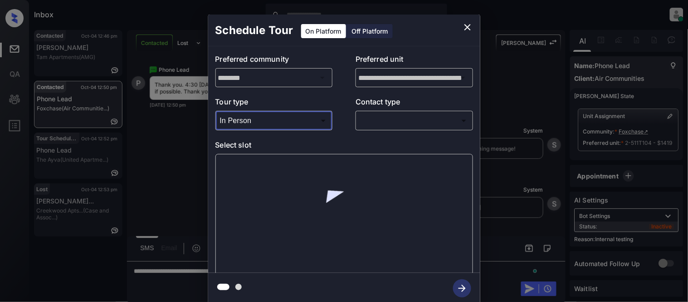
click at [378, 126] on body "Inbox [PERSON_NAME] Cataag Online Set yourself offline Set yourself on break Pr…" at bounding box center [344, 151] width 688 height 302
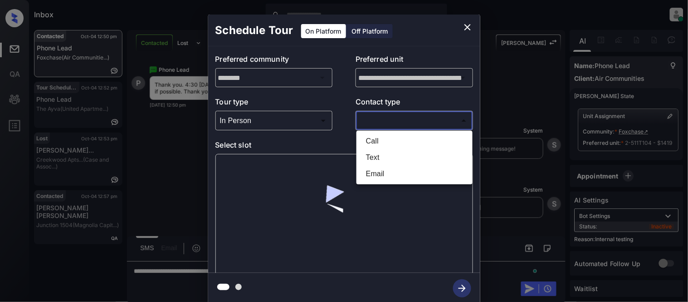
click at [371, 153] on li "Text" at bounding box center [415, 157] width 112 height 16
type input "****"
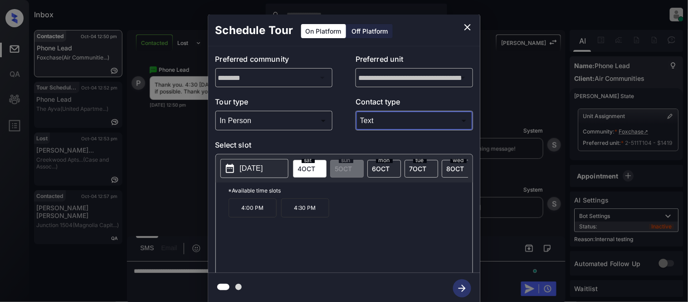
click at [319, 211] on p "4:30 PM" at bounding box center [305, 207] width 48 height 19
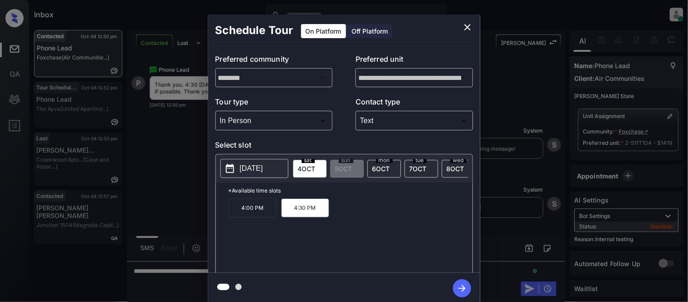
click at [457, 286] on icon "button" at bounding box center [462, 288] width 18 height 18
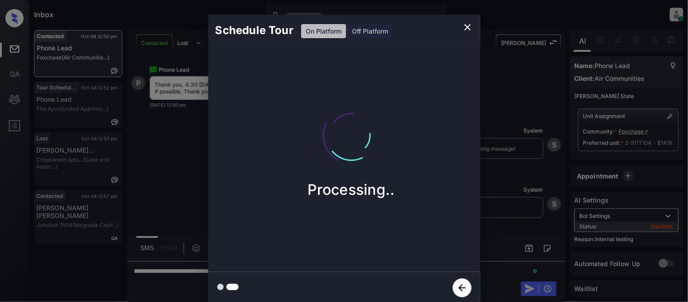
click at [506, 197] on div "Schedule Tour On Platform Off Platform Processing.." at bounding box center [344, 159] width 688 height 318
